Goal: Task Accomplishment & Management: Use online tool/utility

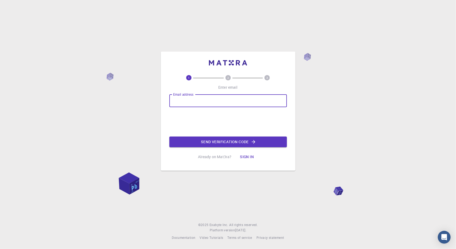
type input "[EMAIL_ADDRESS][DOMAIN_NAME]"
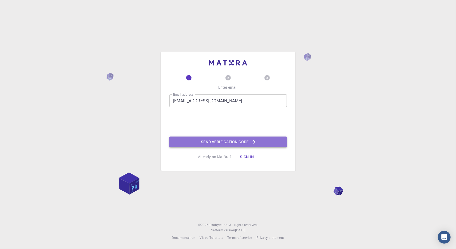
click at [209, 140] on button "Send verification code" at bounding box center [228, 141] width 118 height 11
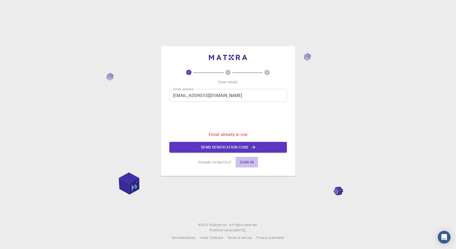
click at [244, 163] on button "Sign in" at bounding box center [247, 162] width 22 height 11
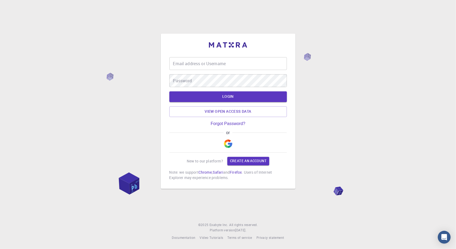
click at [218, 65] on input "Email address or Username" at bounding box center [228, 63] width 118 height 13
click at [225, 142] on img "button" at bounding box center [228, 143] width 9 height 9
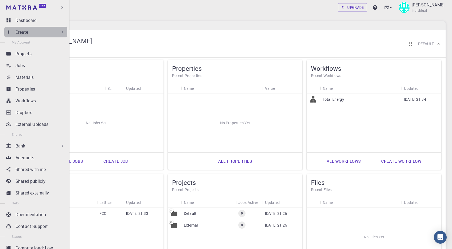
click at [60, 31] on icon at bounding box center [62, 31] width 5 height 5
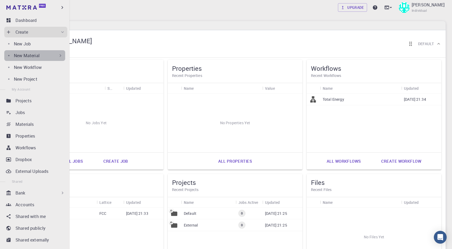
click at [53, 54] on div "New Material" at bounding box center [38, 55] width 49 height 6
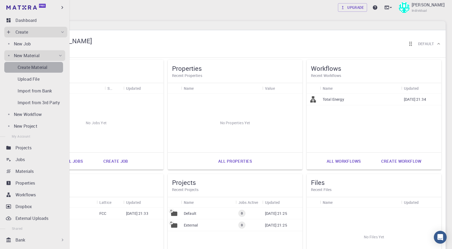
click at [50, 62] on link "Create Material" at bounding box center [33, 67] width 59 height 11
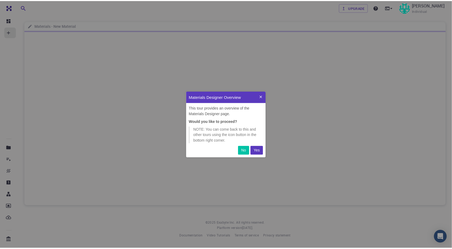
scroll to position [62, 76]
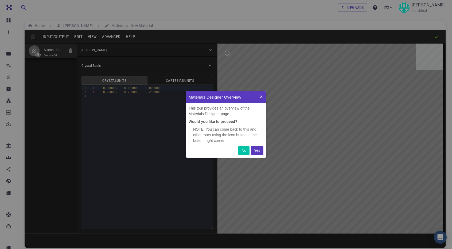
click at [258, 147] on button "Yes" at bounding box center [257, 150] width 13 height 9
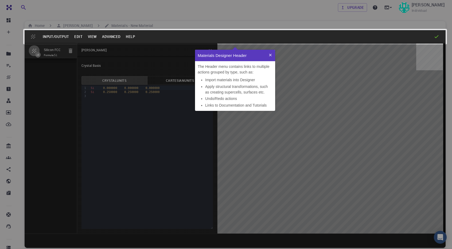
scroll to position [57, 76]
click at [244, 84] on li "Apply structural transformations, such as creating supercells, surfaces etc." at bounding box center [238, 89] width 67 height 11
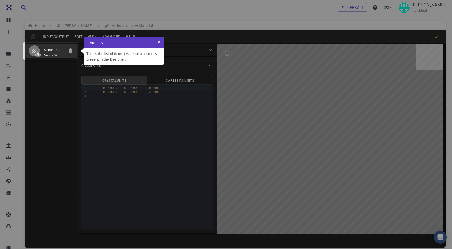
scroll to position [24, 76]
click at [123, 54] on p "This is the list of items (Materials) currently present in the Designer." at bounding box center [123, 56] width 75 height 11
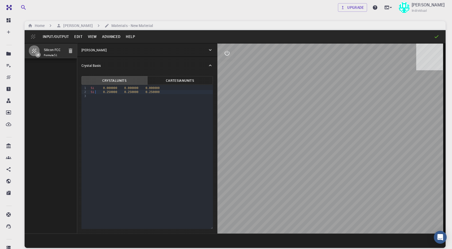
click at [96, 92] on div "Si 0.250000 0.250000 0.250000" at bounding box center [151, 92] width 124 height 4
click at [183, 80] on button "Cartesian Units" at bounding box center [180, 80] width 66 height 9
click at [122, 79] on button "Crystal Units" at bounding box center [114, 80] width 66 height 9
drag, startPoint x: 347, startPoint y: 140, endPoint x: 340, endPoint y: 155, distance: 16.3
click at [340, 155] on div at bounding box center [331, 139] width 228 height 190
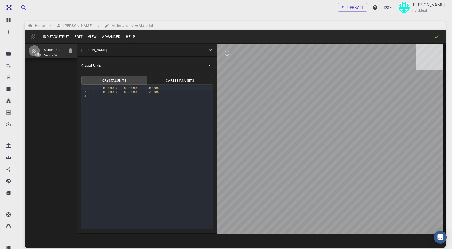
drag, startPoint x: 336, startPoint y: 138, endPoint x: 285, endPoint y: 108, distance: 59.3
click at [285, 108] on div at bounding box center [331, 139] width 228 height 190
click at [227, 51] on icon "interactive" at bounding box center [227, 53] width 5 height 5
click at [225, 87] on button "measurements" at bounding box center [227, 91] width 13 height 13
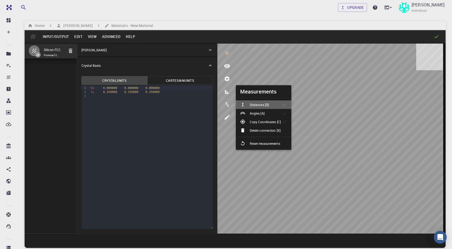
click at [279, 105] on li "Distances [D]" at bounding box center [264, 104] width 56 height 9
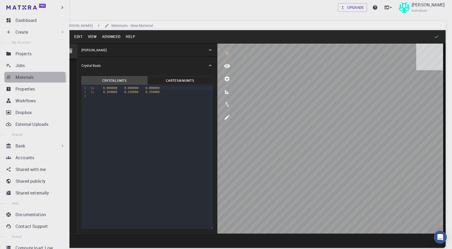
click at [24, 79] on p "Materials" at bounding box center [24, 77] width 18 height 6
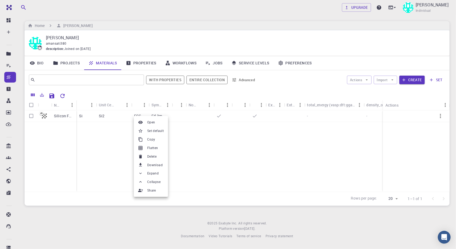
click at [109, 113] on div at bounding box center [228, 124] width 456 height 249
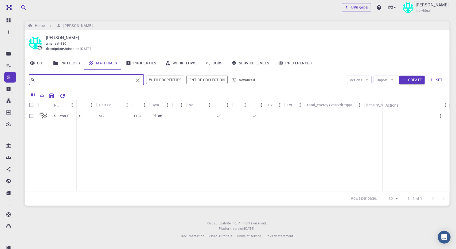
click at [54, 80] on input "text" at bounding box center [84, 79] width 98 height 7
type input "6"
type input "SiC"
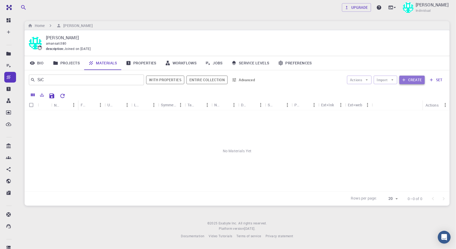
click at [412, 76] on button "Create" at bounding box center [411, 80] width 25 height 9
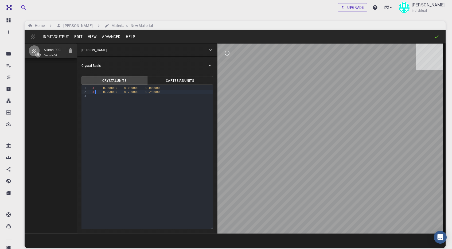
click at [96, 94] on div "Si 0.250000 0.250000 0.250000" at bounding box center [151, 92] width 124 height 4
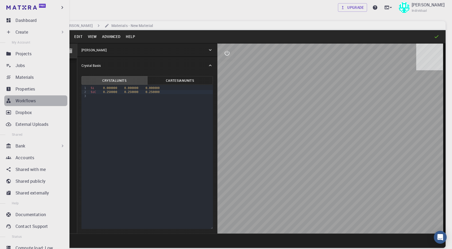
click at [43, 99] on div "Workflows" at bounding box center [41, 100] width 52 height 6
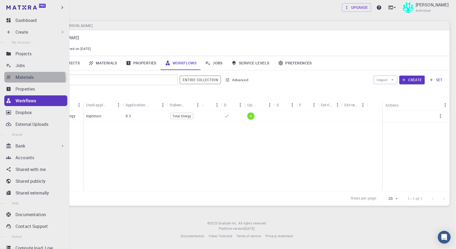
click at [33, 79] on p "Materials" at bounding box center [24, 77] width 18 height 6
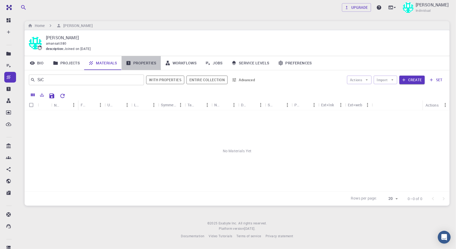
click at [136, 65] on link "Properties" at bounding box center [141, 63] width 39 height 14
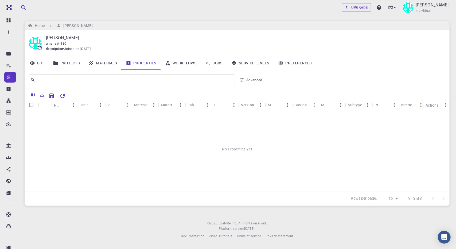
click at [112, 65] on link "Materials" at bounding box center [102, 63] width 37 height 14
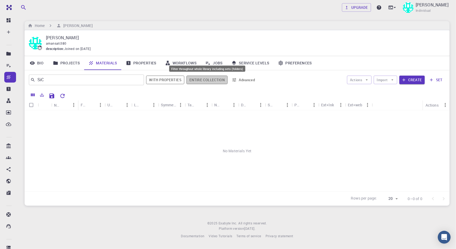
click at [213, 78] on button "Entire collection" at bounding box center [206, 80] width 41 height 9
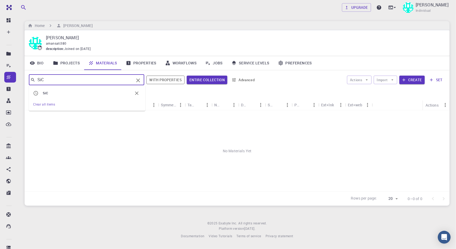
click at [103, 79] on input "SiC" at bounding box center [84, 79] width 99 height 7
type input "S"
type input "SiC"
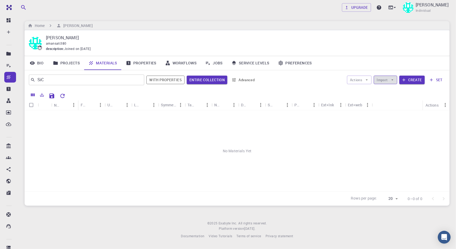
click at [387, 78] on button "Import" at bounding box center [385, 80] width 23 height 9
click at [304, 92] on div at bounding box center [257, 95] width 378 height 9
click at [429, 83] on button "set" at bounding box center [436, 80] width 18 height 9
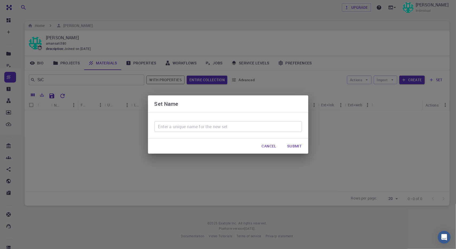
click at [267, 144] on button "Cancel" at bounding box center [268, 146] width 23 height 11
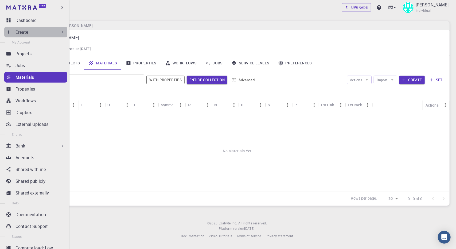
click at [60, 30] on icon at bounding box center [62, 31] width 5 height 5
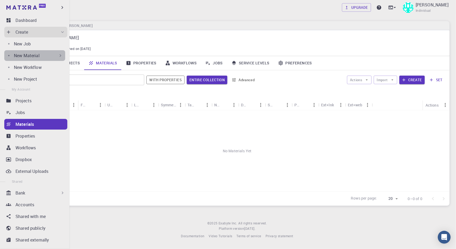
click at [60, 53] on icon at bounding box center [60, 55] width 5 height 5
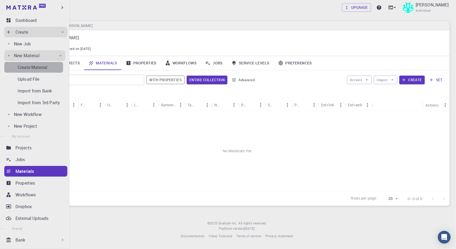
click at [54, 66] on div "Create Material" at bounding box center [40, 67] width 45 height 6
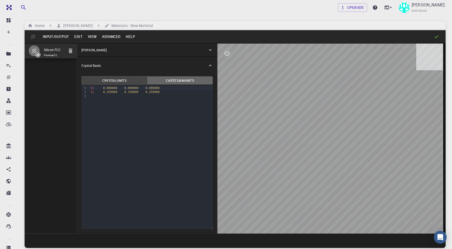
click at [181, 81] on button "Cartesian Units" at bounding box center [180, 80] width 66 height 9
click at [121, 80] on button "Crystal Units" at bounding box center [114, 80] width 66 height 9
